Goal: Information Seeking & Learning: Learn about a topic

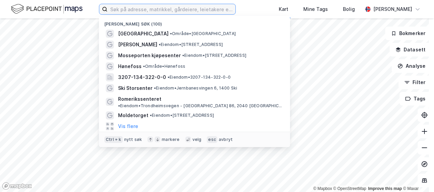
click at [130, 11] on input at bounding box center [171, 9] width 128 height 10
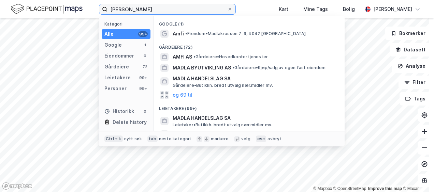
type input "[PERSON_NAME]"
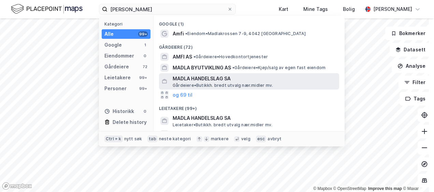
click at [198, 79] on span "MADLA HANDELSLAG SA" at bounding box center [255, 79] width 164 height 8
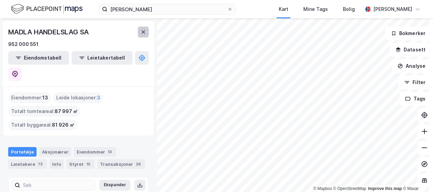
click at [142, 31] on icon at bounding box center [144, 31] width 4 height 3
